Goal: Transaction & Acquisition: Download file/media

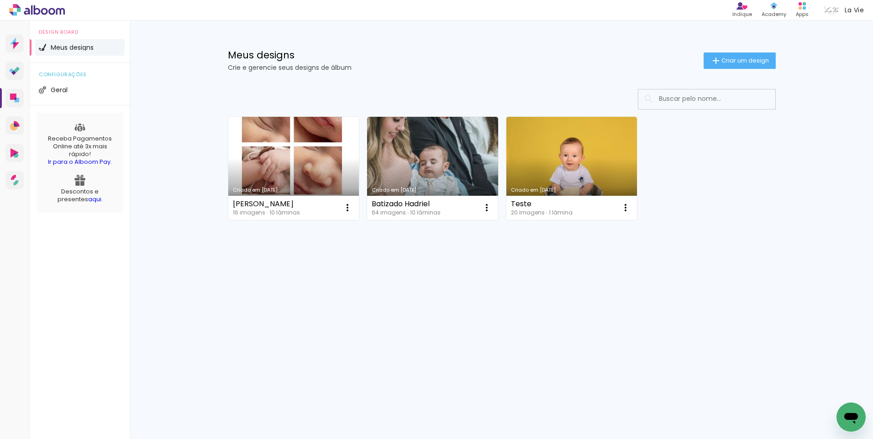
click at [294, 163] on link "Criado em [DATE]" at bounding box center [293, 168] width 131 height 103
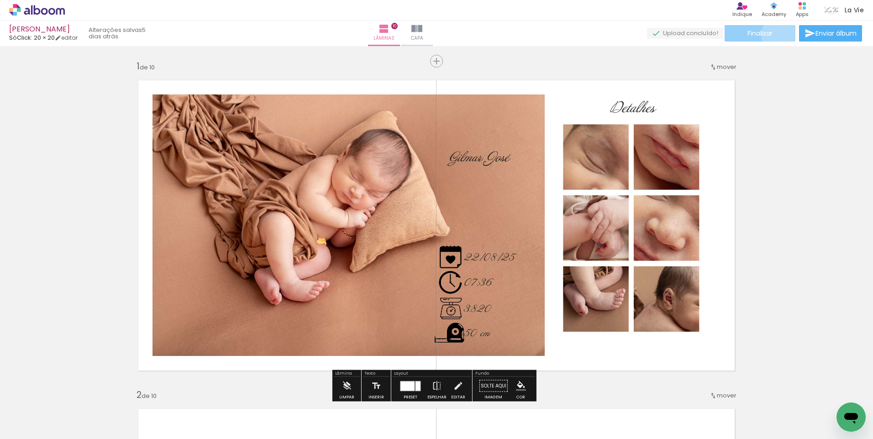
click at [782, 35] on paper-button "Finalizar" at bounding box center [759, 33] width 71 height 16
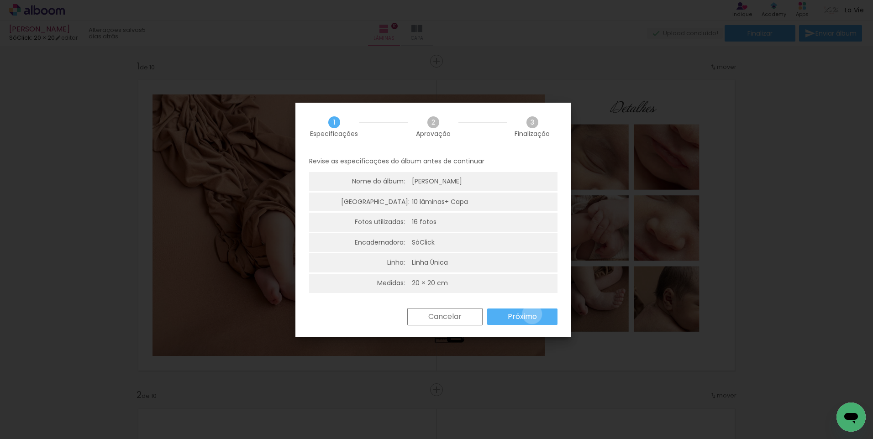
click at [0, 0] on slot "Próximo" at bounding box center [0, 0] width 0 height 0
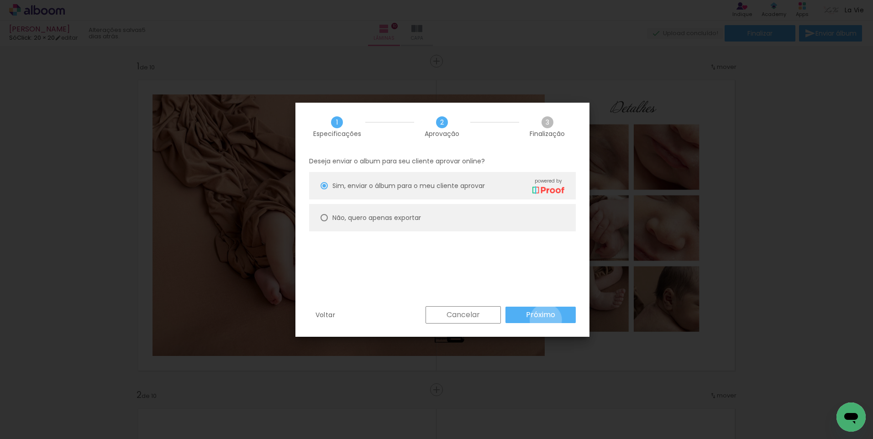
click at [545, 320] on paper-button "Próximo" at bounding box center [540, 315] width 70 height 16
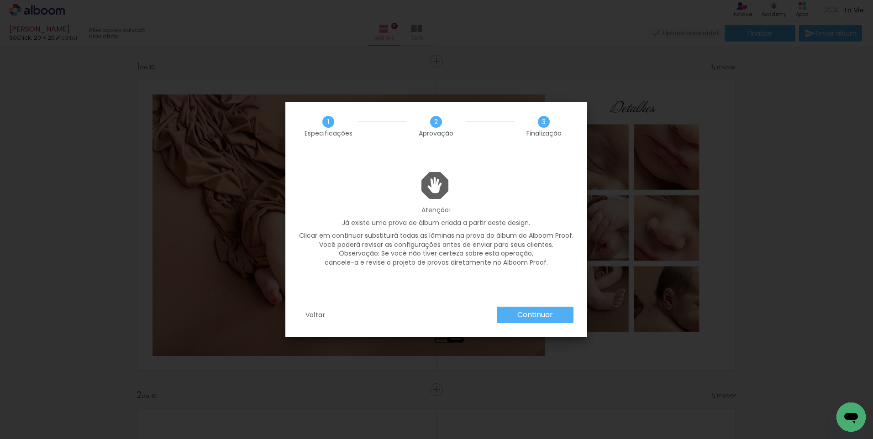
click at [0, 0] on slot "Continuar" at bounding box center [0, 0] width 0 height 0
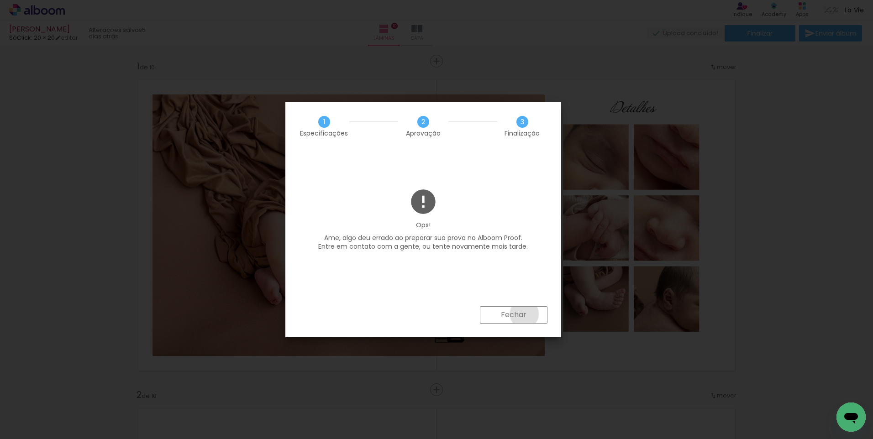
click at [0, 0] on slot "Fechar" at bounding box center [0, 0] width 0 height 0
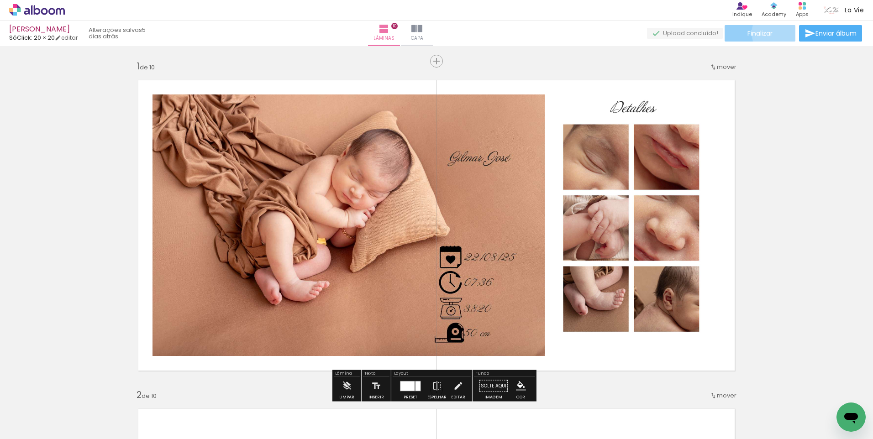
click at [776, 33] on paper-button "Finalizar" at bounding box center [759, 33] width 71 height 16
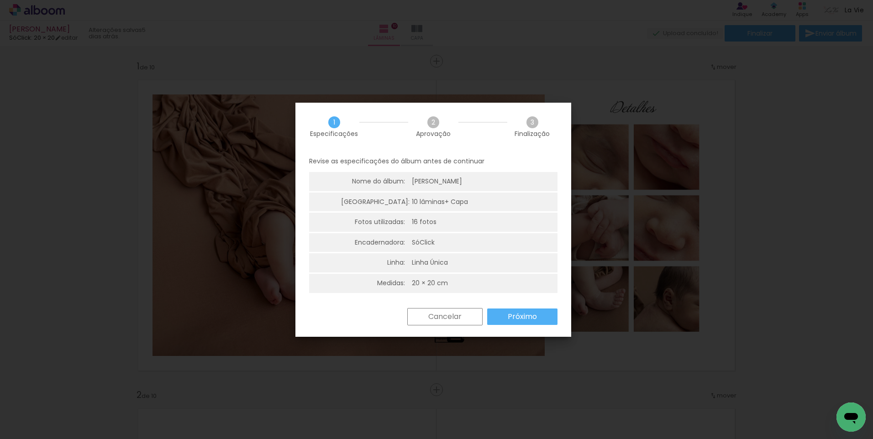
click at [0, 0] on slot "Próximo" at bounding box center [0, 0] width 0 height 0
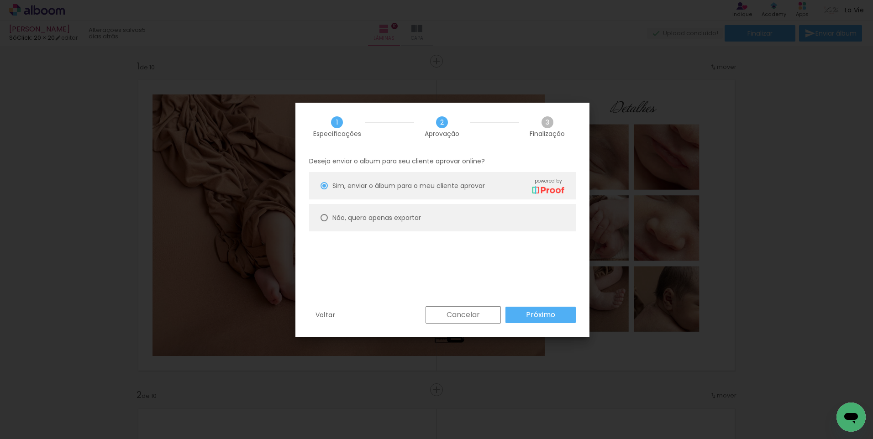
click at [324, 216] on div at bounding box center [323, 217] width 7 height 7
type paper-radio-button "on"
click at [557, 311] on paper-button "Próximo" at bounding box center [540, 315] width 70 height 16
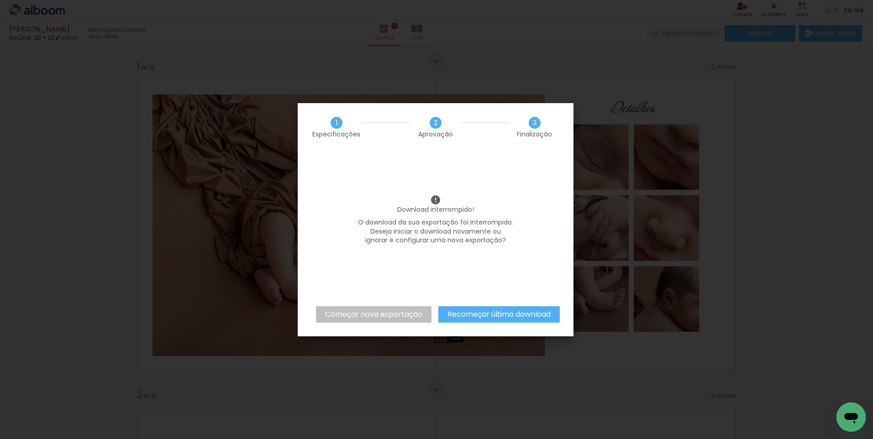
click at [0, 0] on slot "Recomeçar último download" at bounding box center [0, 0] width 0 height 0
